Goal: Task Accomplishment & Management: Complete application form

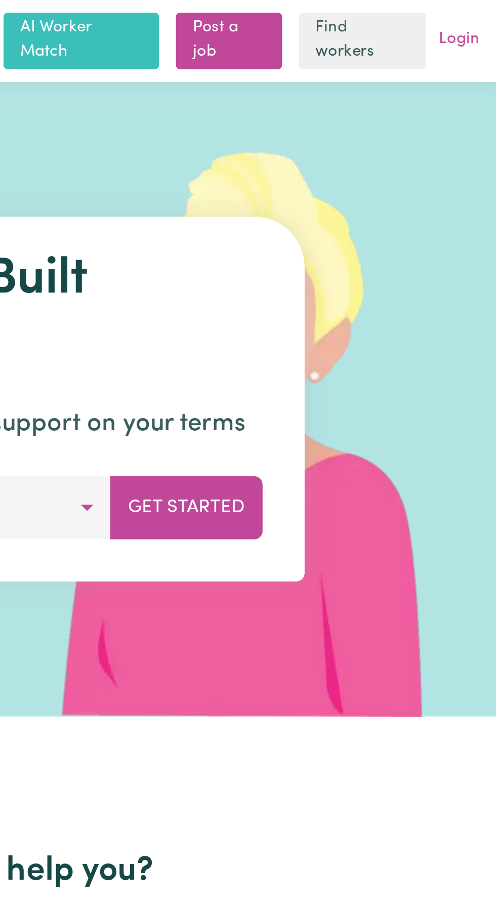
click at [478, 21] on link "Login" at bounding box center [478, 20] width 24 height 16
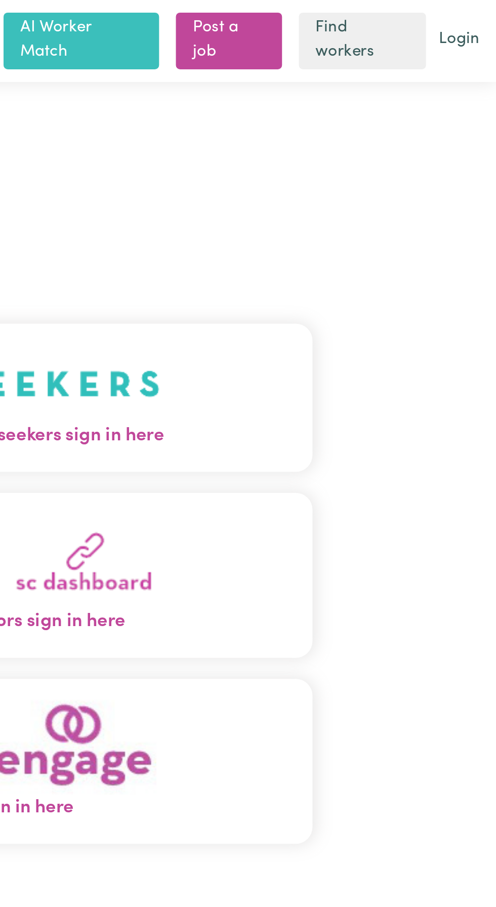
click at [339, 209] on button "Care workers and care seekers sign in here" at bounding box center [248, 191] width 318 height 71
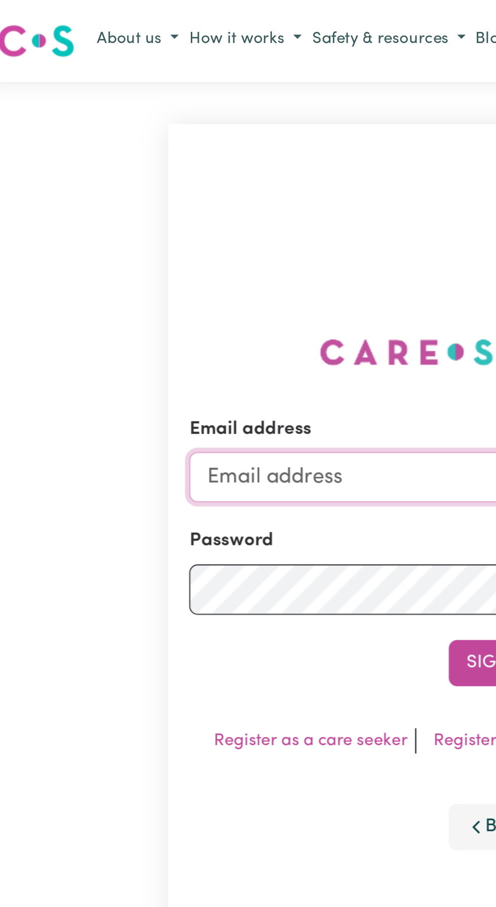
click at [142, 241] on input "Email address" at bounding box center [248, 230] width 298 height 24
type input "[EMAIL_ADDRESS][DOMAIN_NAME]"
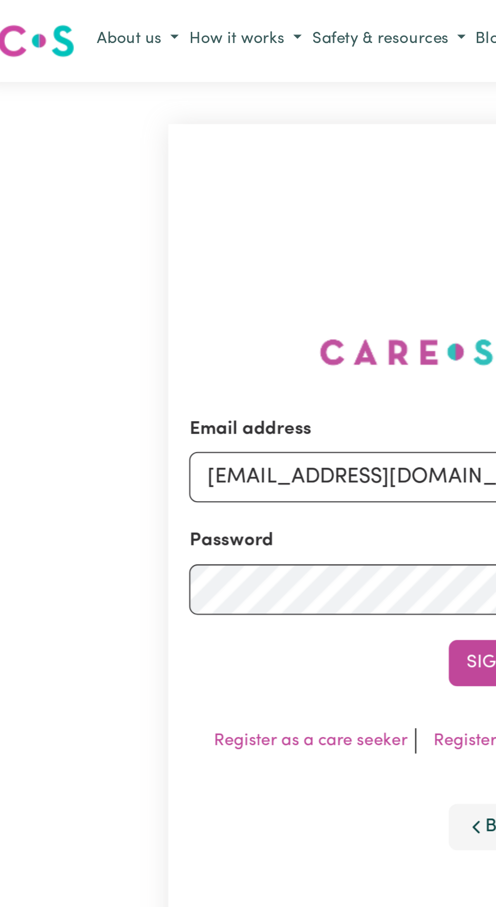
click at [224, 308] on button "Sign In" at bounding box center [248, 319] width 49 height 22
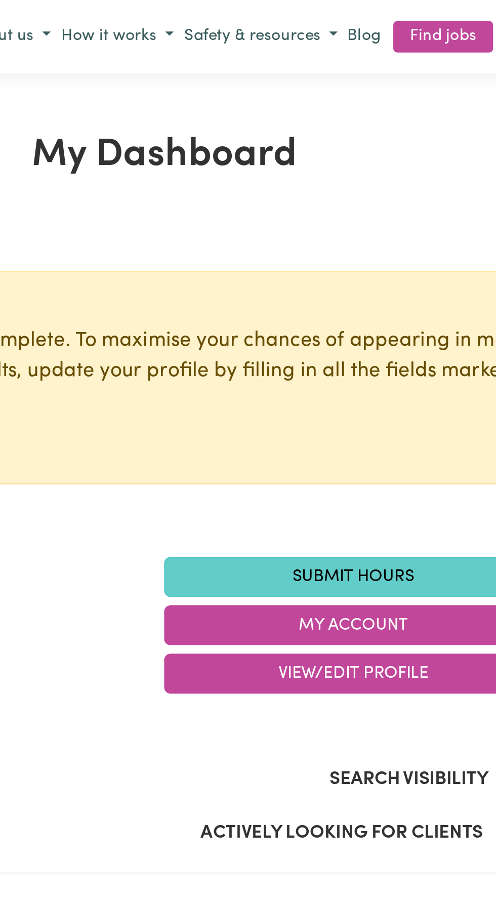
click at [353, 279] on link "Submit Hours" at bounding box center [339, 277] width 182 height 19
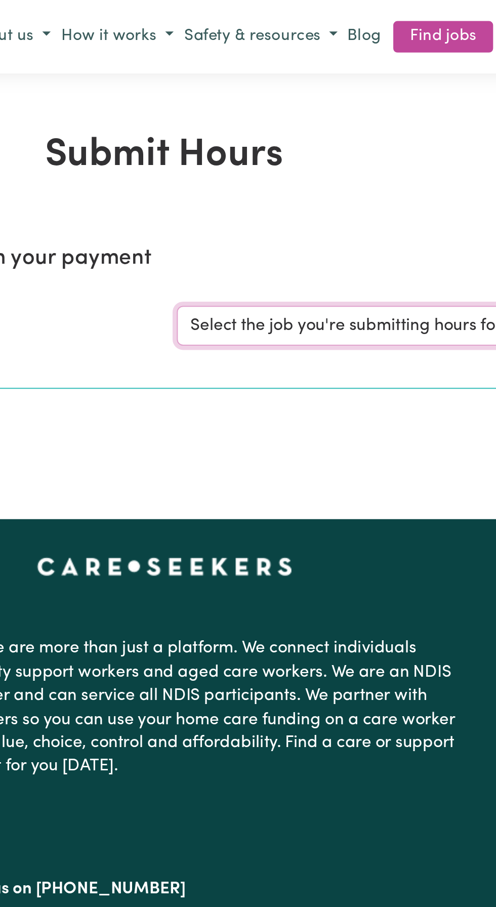
click at [351, 157] on select "Select the job you're submitting hours for... [[PERSON_NAME]] Support and Compa…" at bounding box center [372, 156] width 236 height 19
select select "11038"
click at [254, 147] on select "Select the job you're submitting hours for... [[PERSON_NAME]] Support and Compa…" at bounding box center [372, 156] width 236 height 19
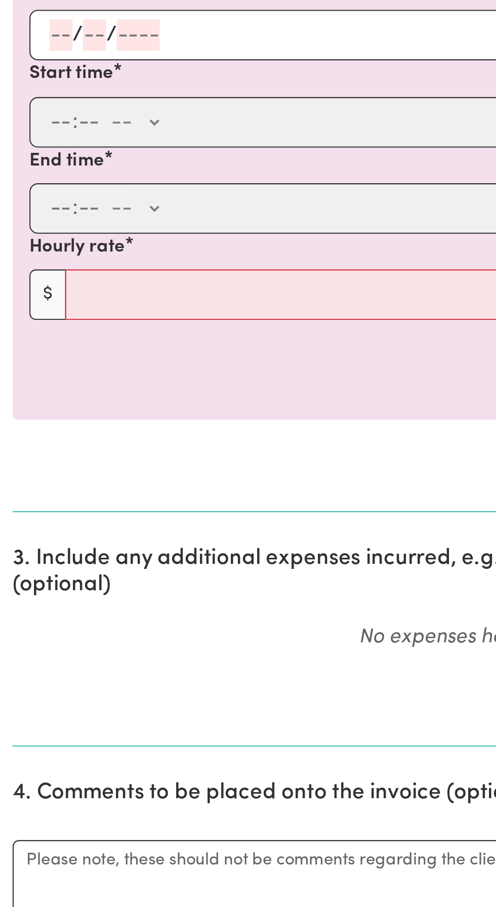
click at [29, 377] on input "number" at bounding box center [29, 379] width 11 height 15
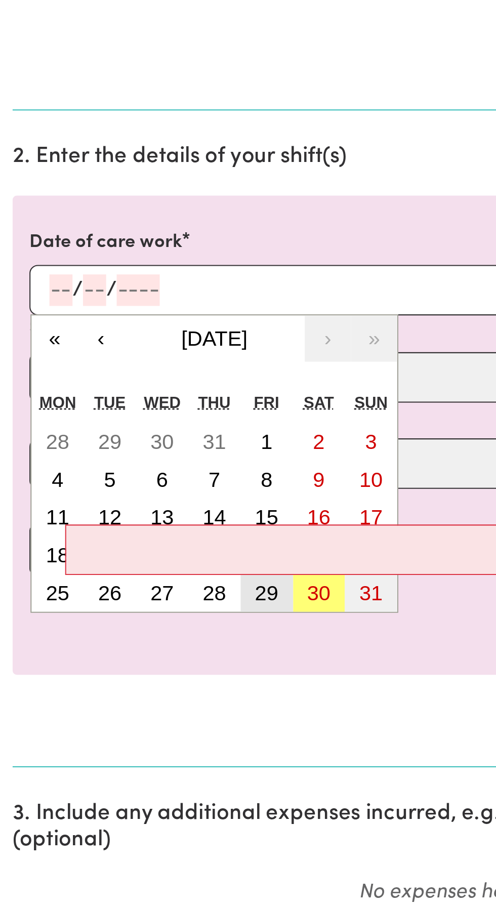
click at [127, 526] on abbr "29" at bounding box center [128, 525] width 11 height 11
type input "[DATE]"
type input "29"
type input "8"
type input "2025"
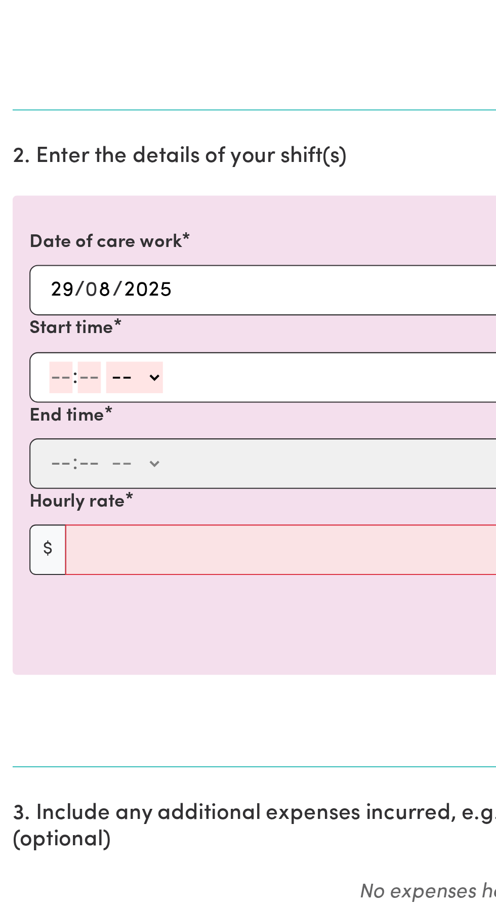
click at [26, 422] on input "number" at bounding box center [29, 421] width 11 height 15
type input "9"
type input "0"
click at [70, 419] on select "-- AM PM" at bounding box center [63, 421] width 27 height 15
select select "am"
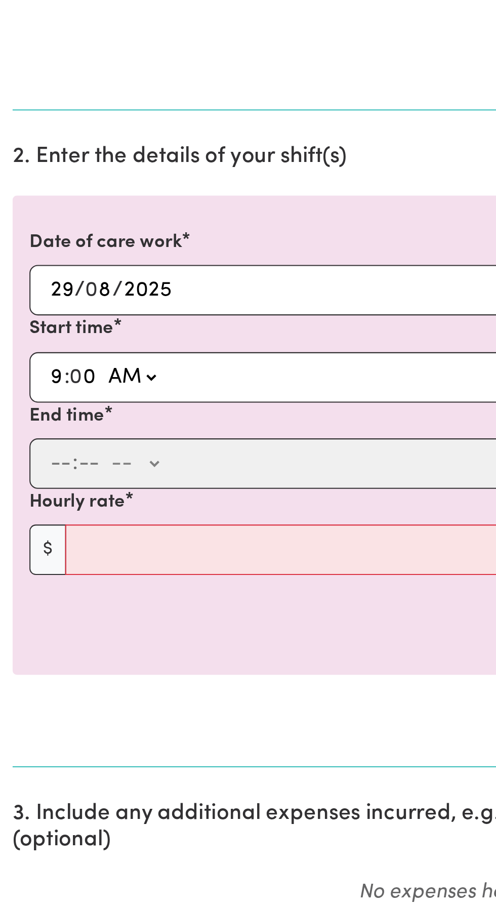
click at [50, 414] on select "-- AM PM" at bounding box center [63, 421] width 27 height 15
type input "09:00"
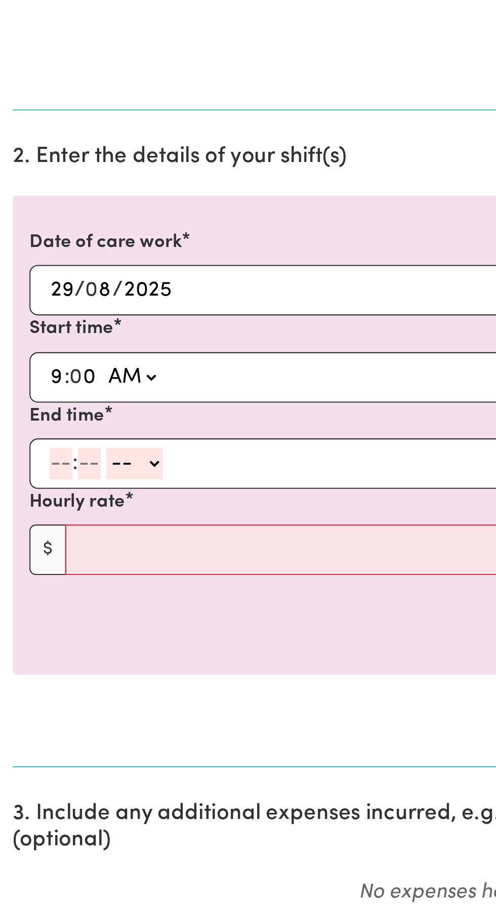
click at [26, 459] on input "number" at bounding box center [29, 463] width 11 height 15
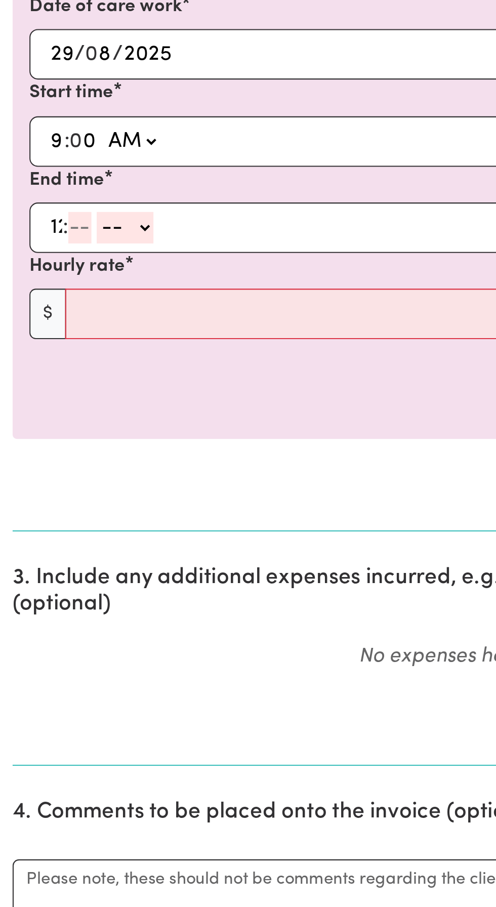
type input "12"
type input "30"
click at [76, 463] on select "-- AM PM" at bounding box center [65, 463] width 27 height 15
select select "pm"
click at [52, 456] on select "-- AM PM" at bounding box center [65, 463] width 27 height 15
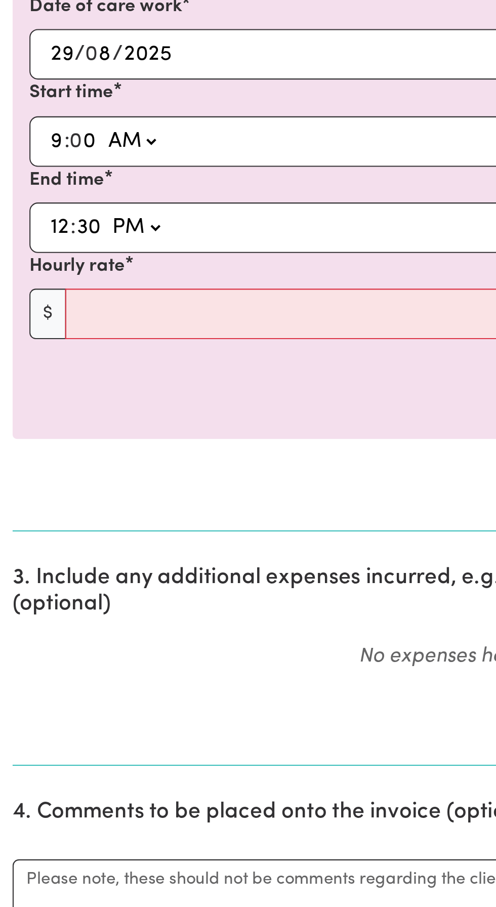
type input "12:30"
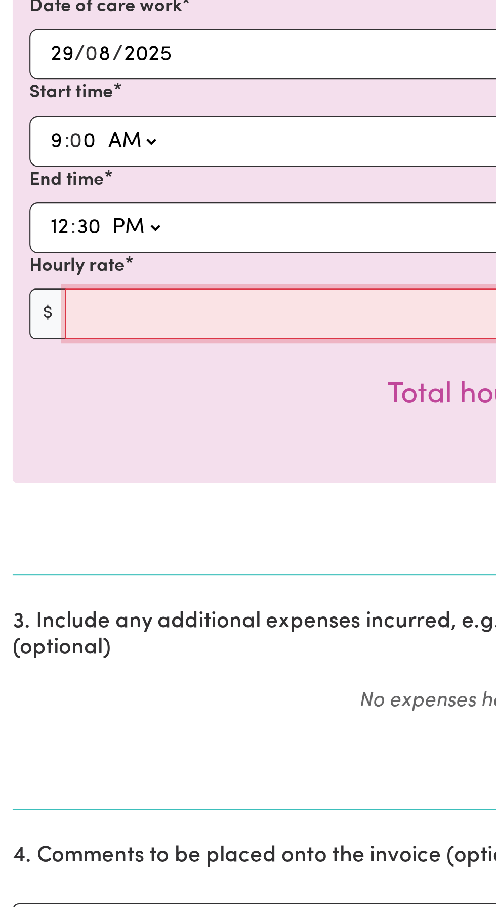
click at [68, 506] on input "Hourly rate" at bounding box center [256, 505] width 450 height 24
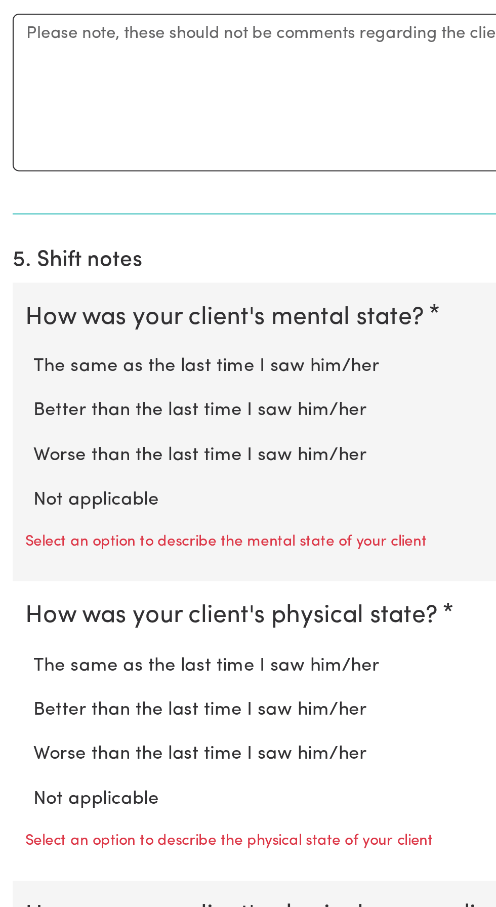
scroll to position [313, 0]
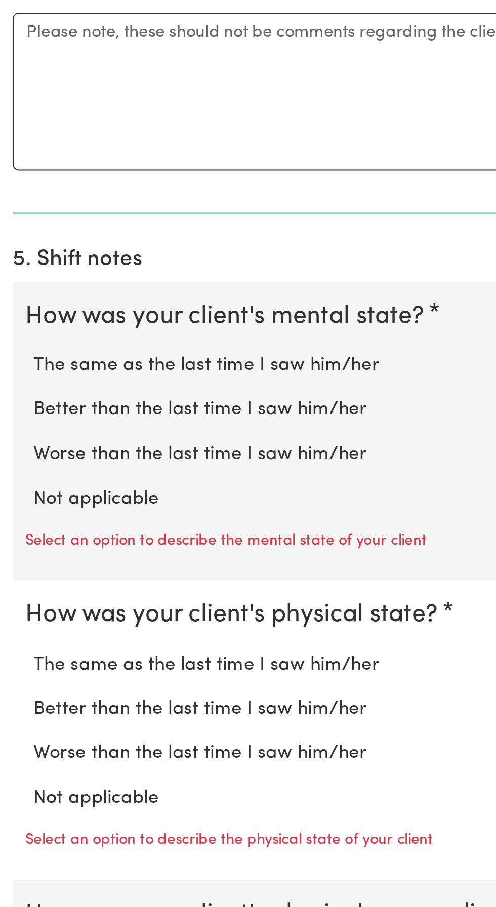
type input "45"
click at [53, 711] on label "Not applicable" at bounding box center [247, 710] width 463 height 13
click at [16, 704] on input "Not applicable" at bounding box center [16, 703] width 1 height 1
radio input "true"
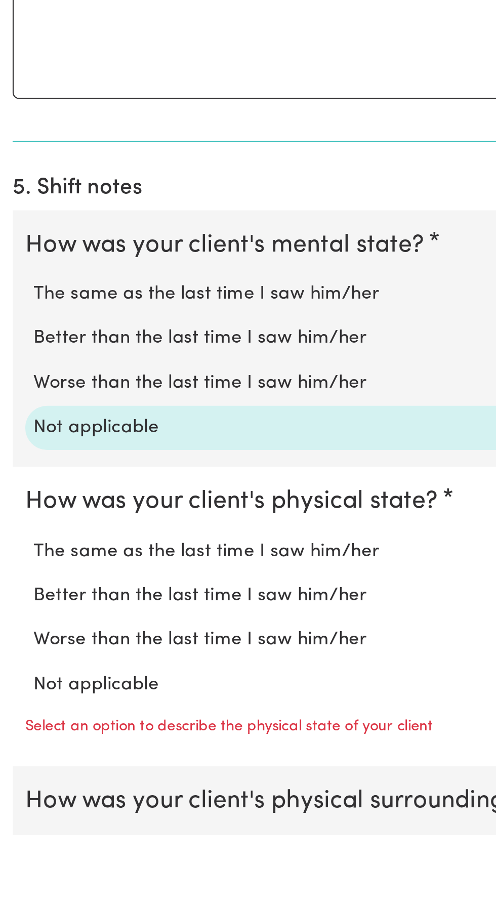
scroll to position [341, 0]
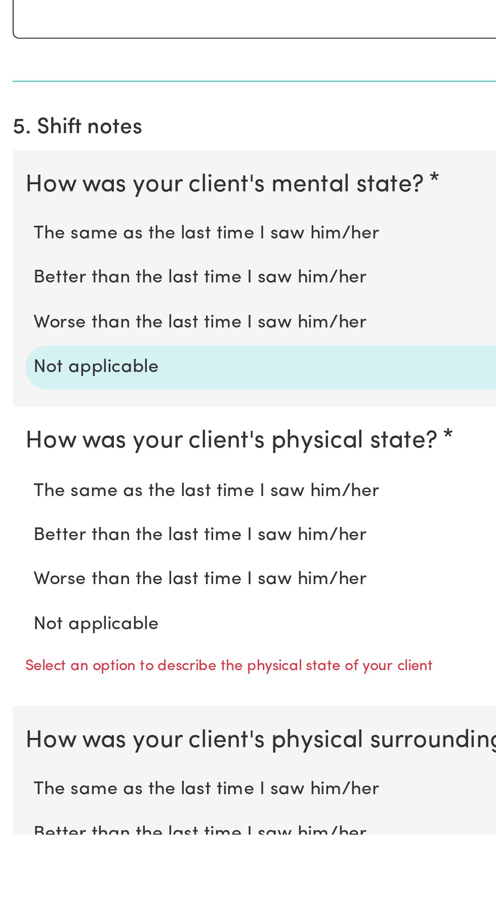
click at [57, 808] on label "Not applicable" at bounding box center [247, 805] width 463 height 13
click at [16, 799] on input "Not applicable" at bounding box center [16, 799] width 1 height 1
radio input "true"
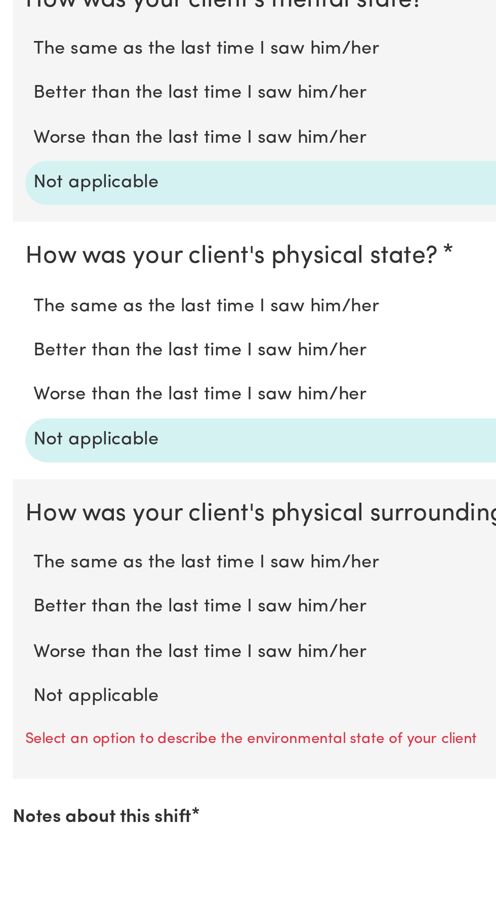
scroll to position [430, 0]
click at [55, 842] on label "Not applicable" at bounding box center [247, 840] width 463 height 13
click at [16, 834] on input "Not applicable" at bounding box center [16, 833] width 1 height 1
radio input "true"
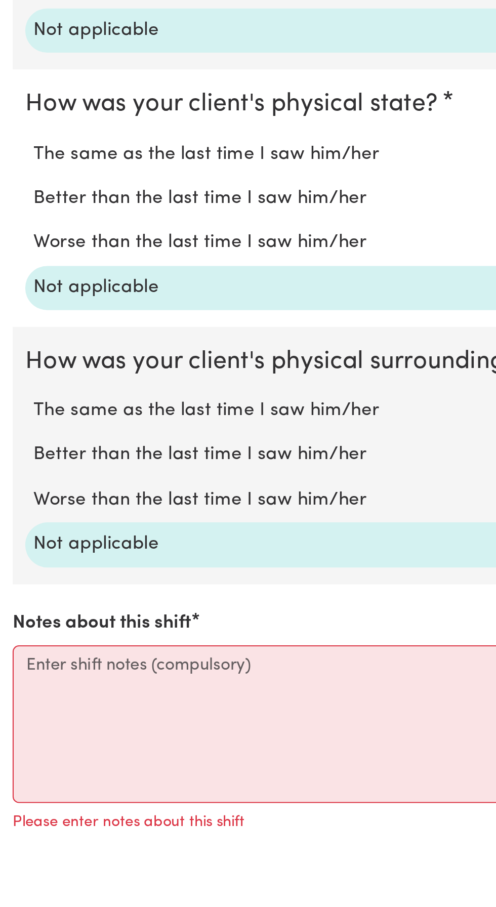
scroll to position [504, 0]
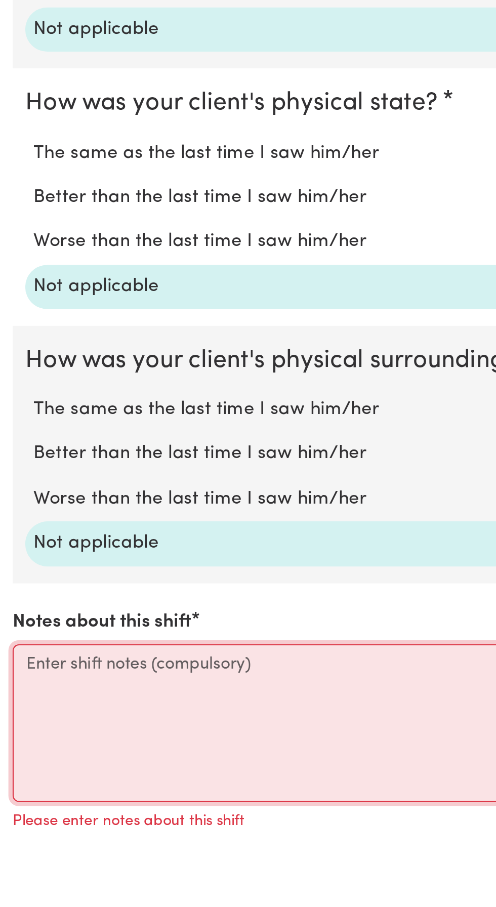
click at [34, 826] on textarea "Notes about this shift" at bounding box center [248, 853] width 484 height 76
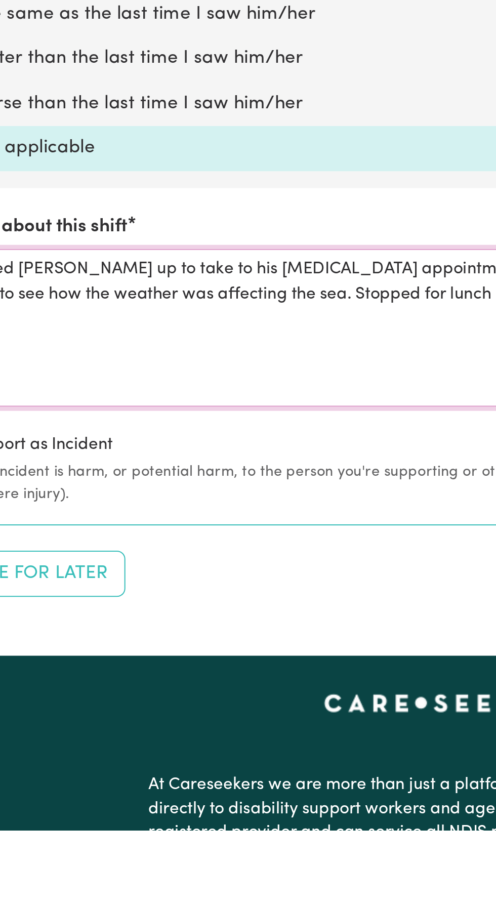
scroll to position [692, 0]
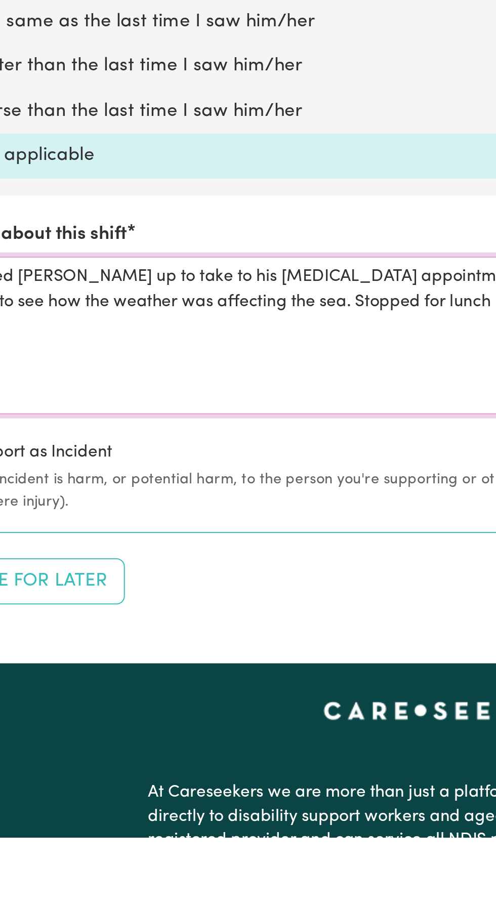
click at [124, 651] on textarea "Picked [PERSON_NAME] up to take to his [MEDICAL_DATA] appointment. Had a walk a…" at bounding box center [248, 665] width 484 height 76
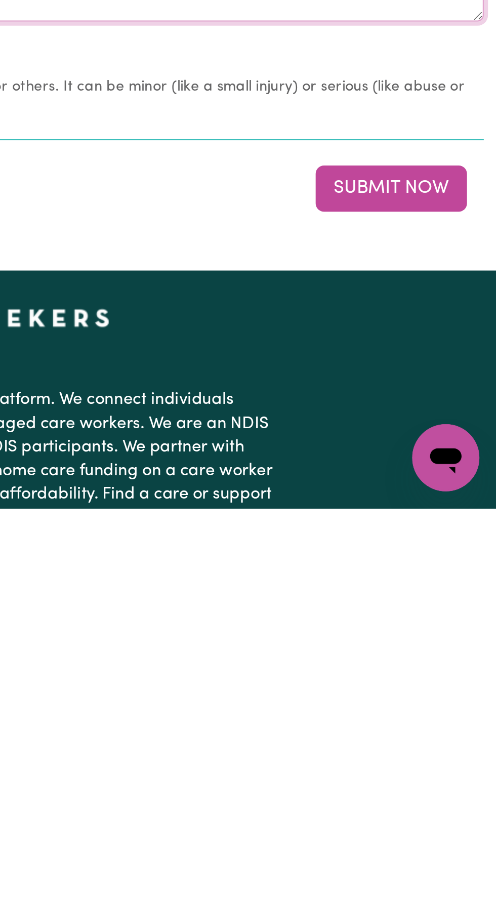
scroll to position [723, 0]
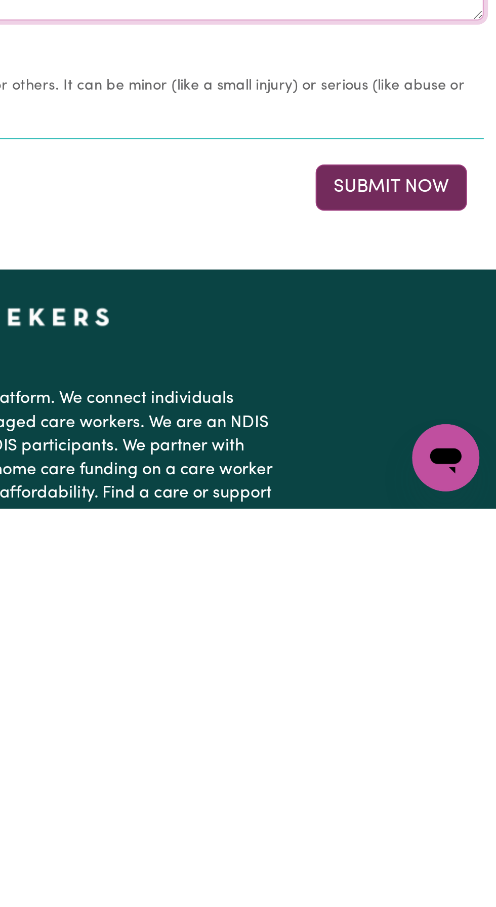
type textarea "Picked [PERSON_NAME] up to take to his [MEDICAL_DATA] appointment. Had a walk a…"
click at [443, 752] on button "Submit Now" at bounding box center [445, 752] width 73 height 22
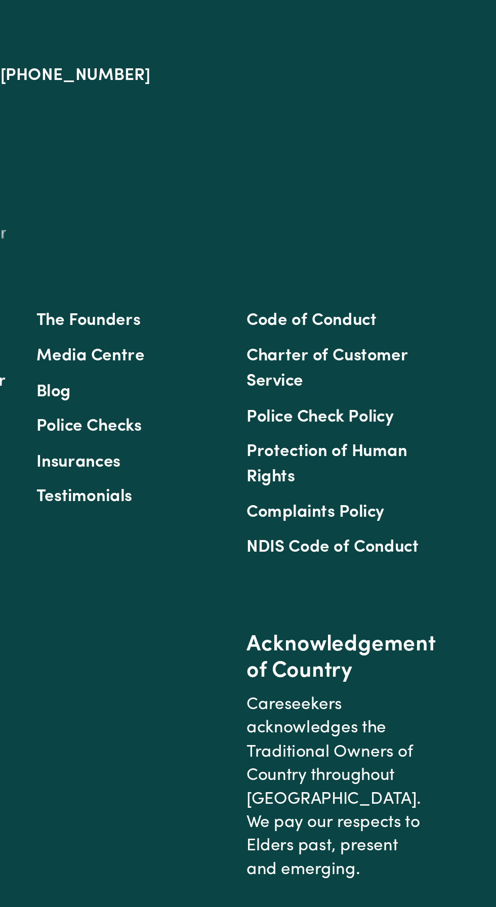
scroll to position [0, 0]
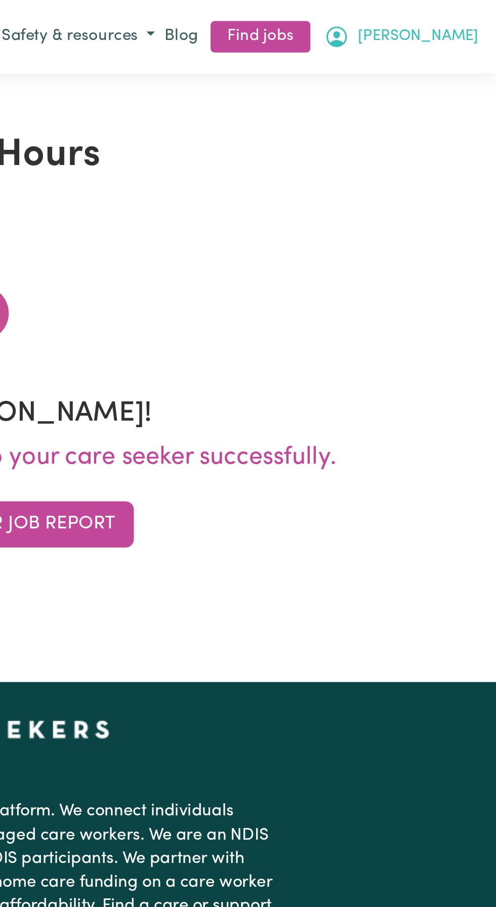
click at [480, 24] on button "[PERSON_NAME]" at bounding box center [449, 17] width 79 height 17
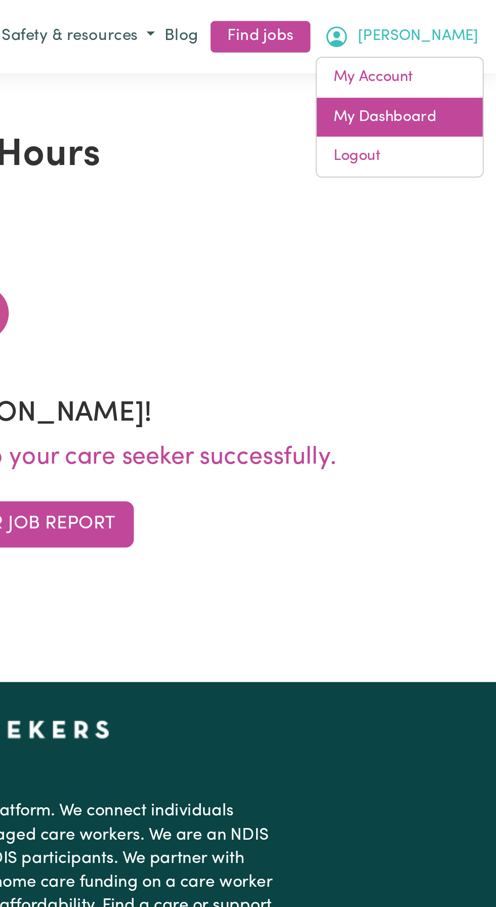
click at [450, 64] on link "My Dashboard" at bounding box center [449, 56] width 80 height 19
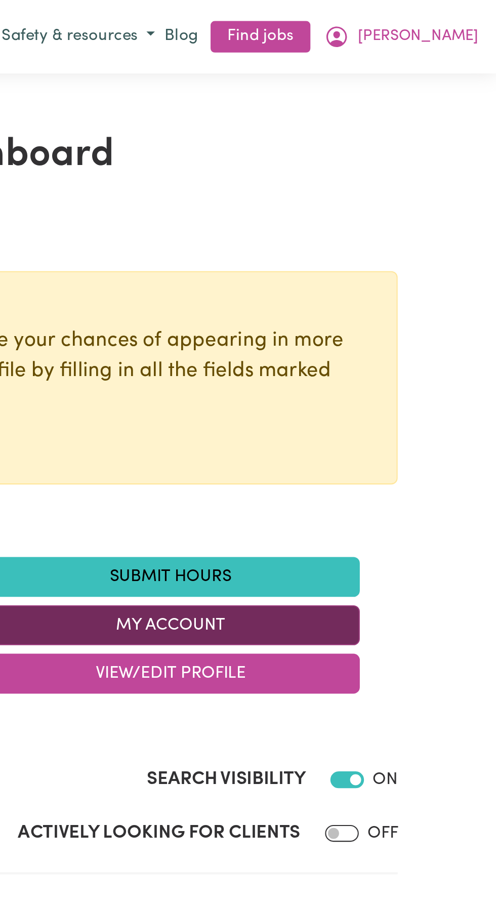
click at [342, 302] on button "My Account" at bounding box center [339, 300] width 182 height 19
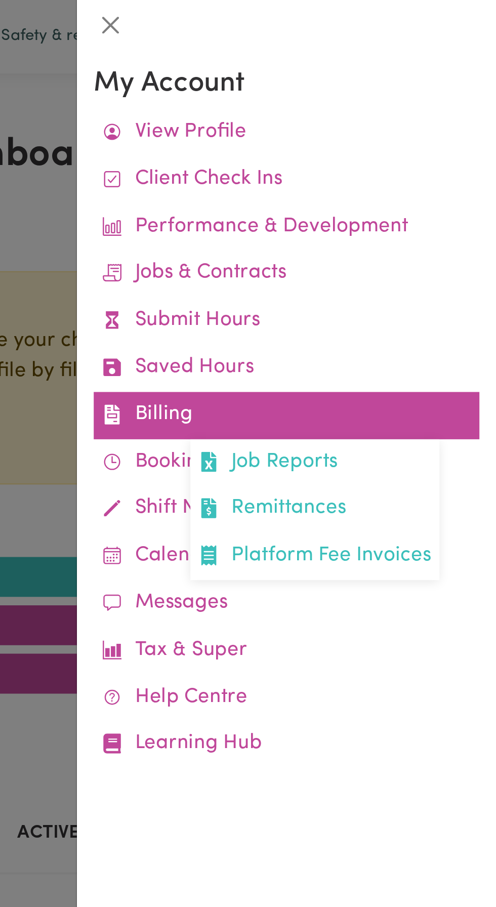
click at [342, 201] on link "Billing Job Reports Remittances Platform Fee Invoices" at bounding box center [395, 200] width 186 height 23
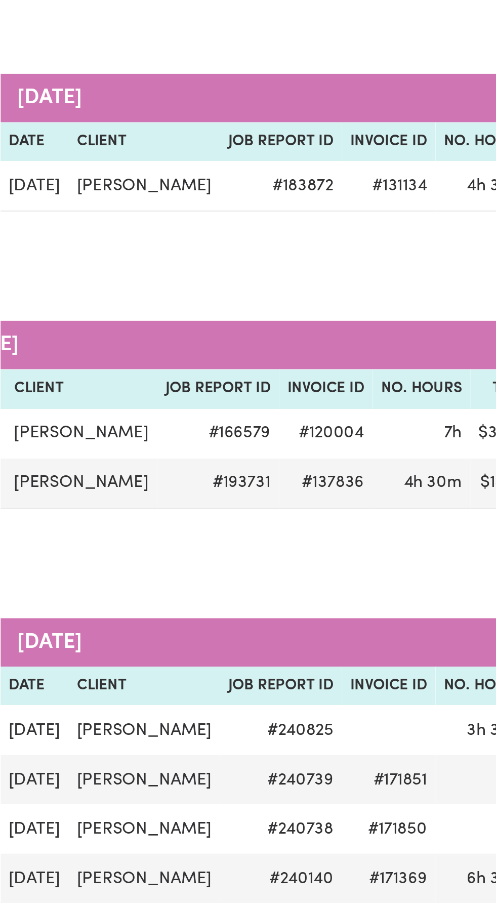
scroll to position [0, 41]
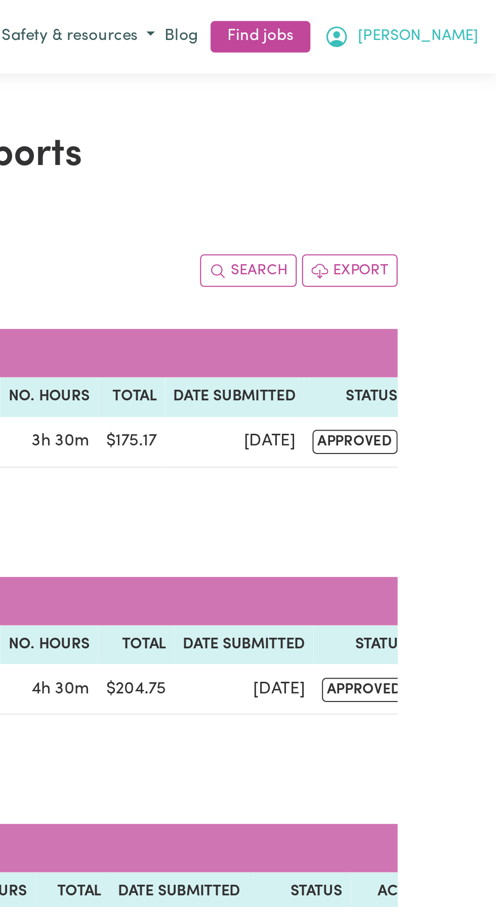
click at [478, 22] on span "[PERSON_NAME]" at bounding box center [458, 17] width 58 height 11
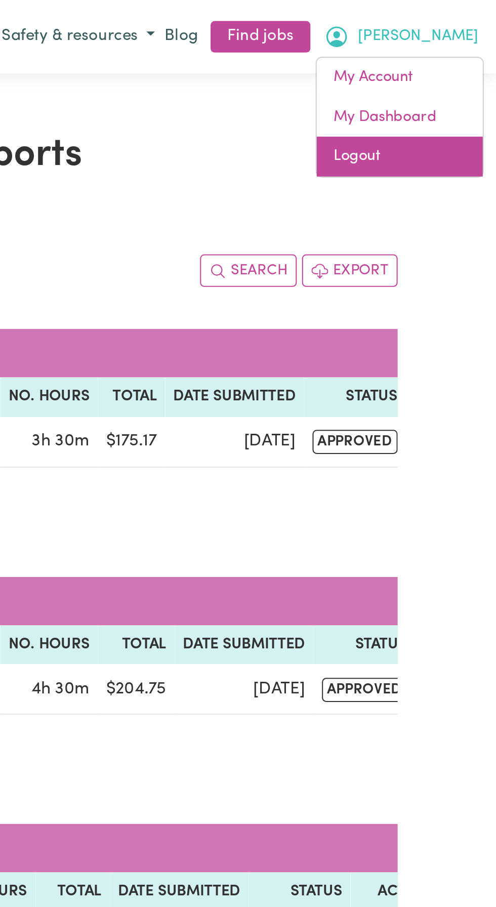
click at [432, 74] on link "Logout" at bounding box center [449, 75] width 80 height 19
